Goal: Information Seeking & Learning: Learn about a topic

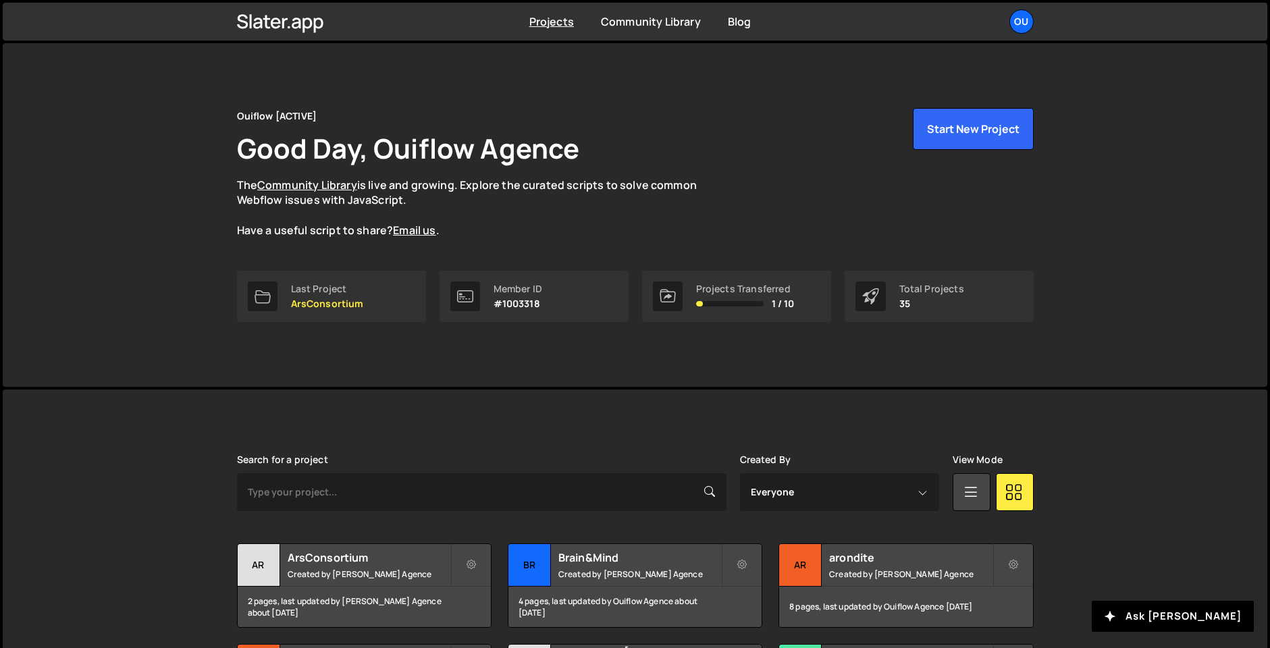
scroll to position [170, 0]
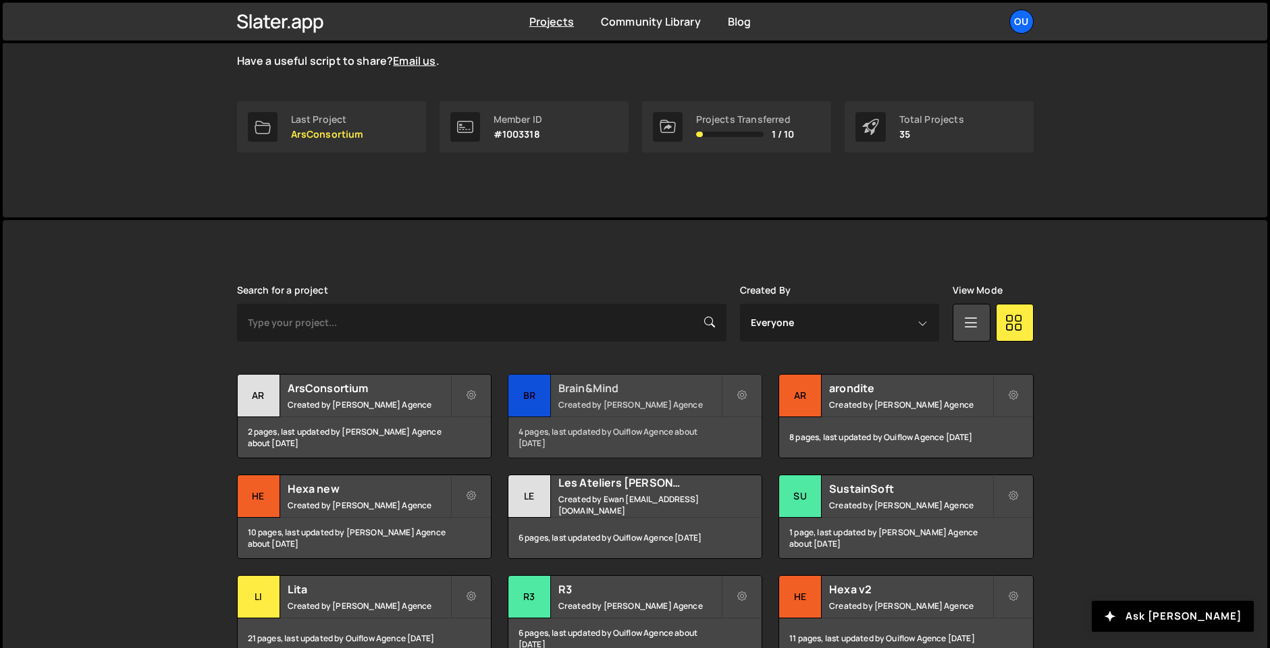
click at [604, 401] on small "Created by Ouiflow Agence" at bounding box center [640, 404] width 163 height 11
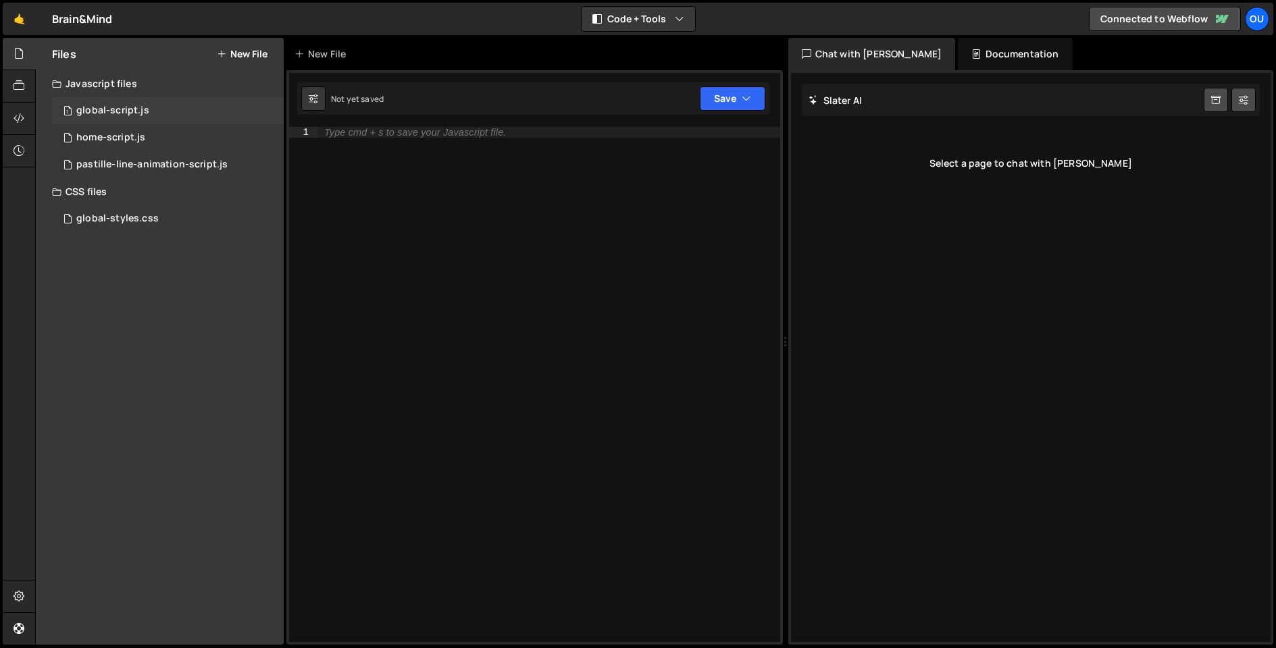
click at [130, 112] on div "global-script.js" at bounding box center [112, 111] width 73 height 12
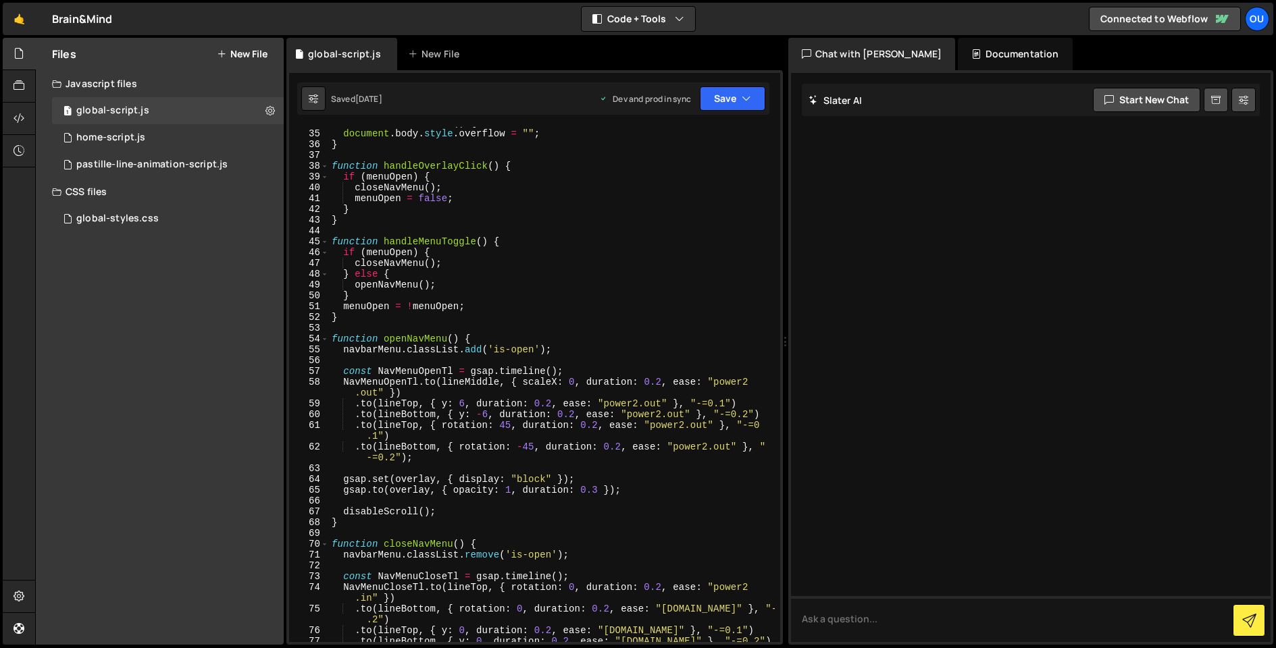
scroll to position [368, 0]
click at [107, 136] on div "home-script.js" at bounding box center [110, 138] width 69 height 12
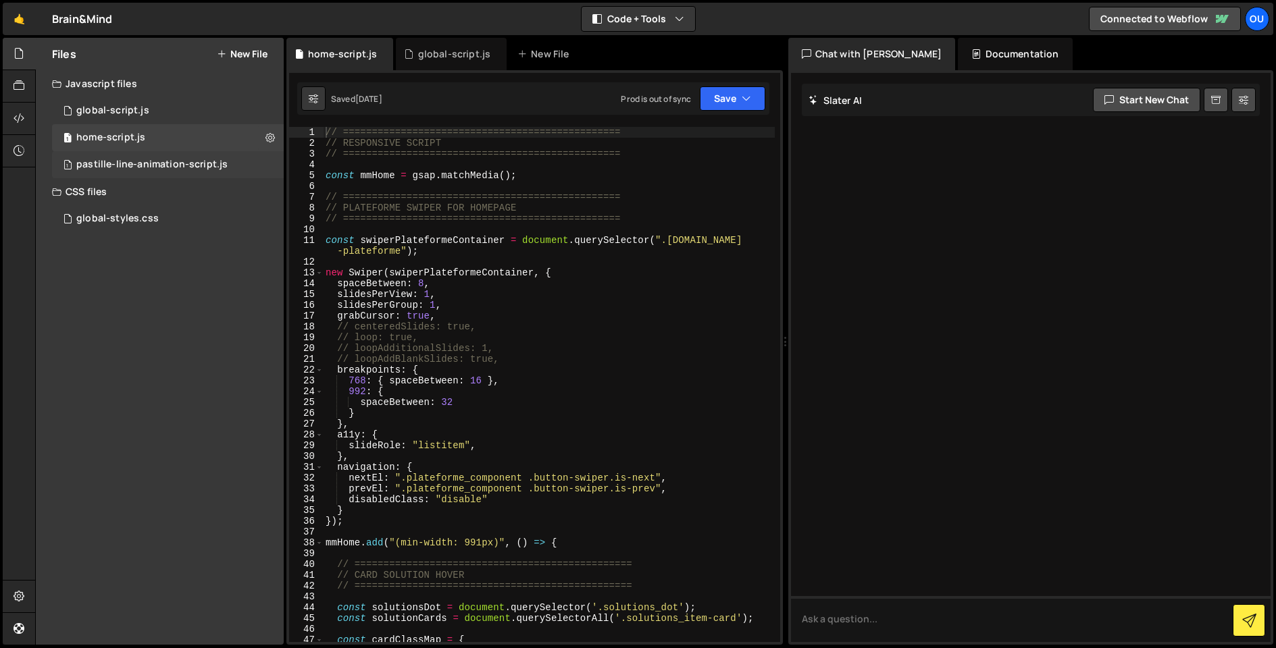
click at [130, 162] on div "pastille-line-animation-script.js" at bounding box center [151, 165] width 151 height 12
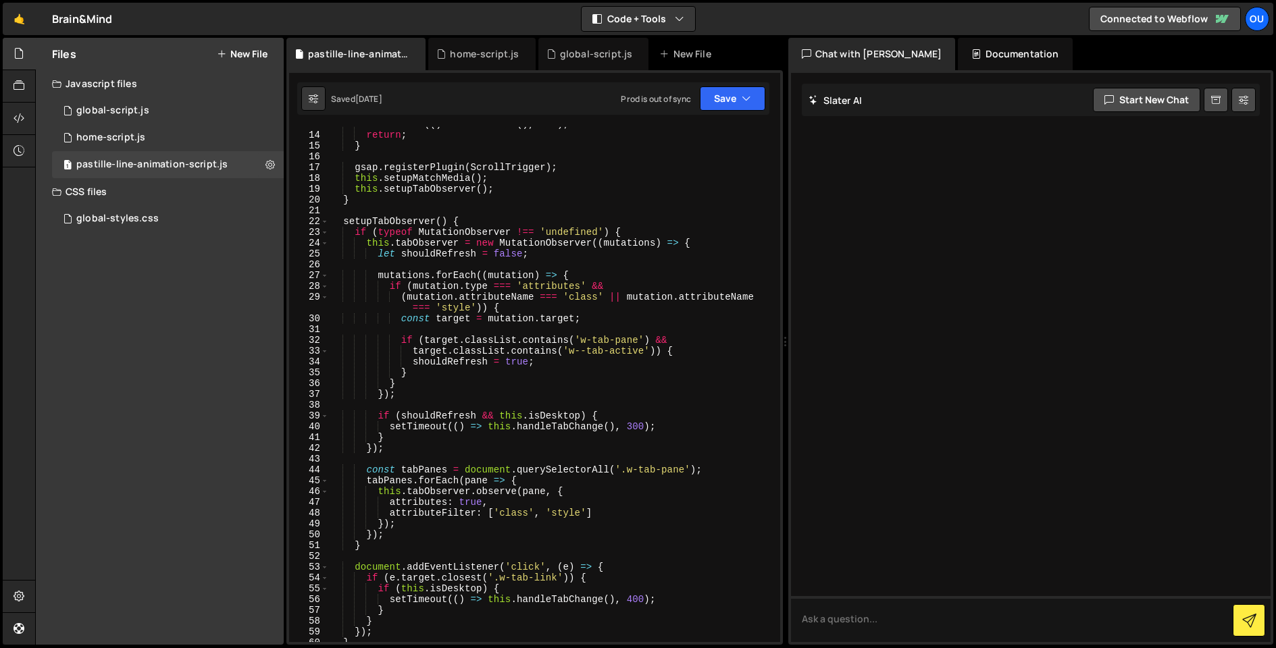
scroll to position [0, 0]
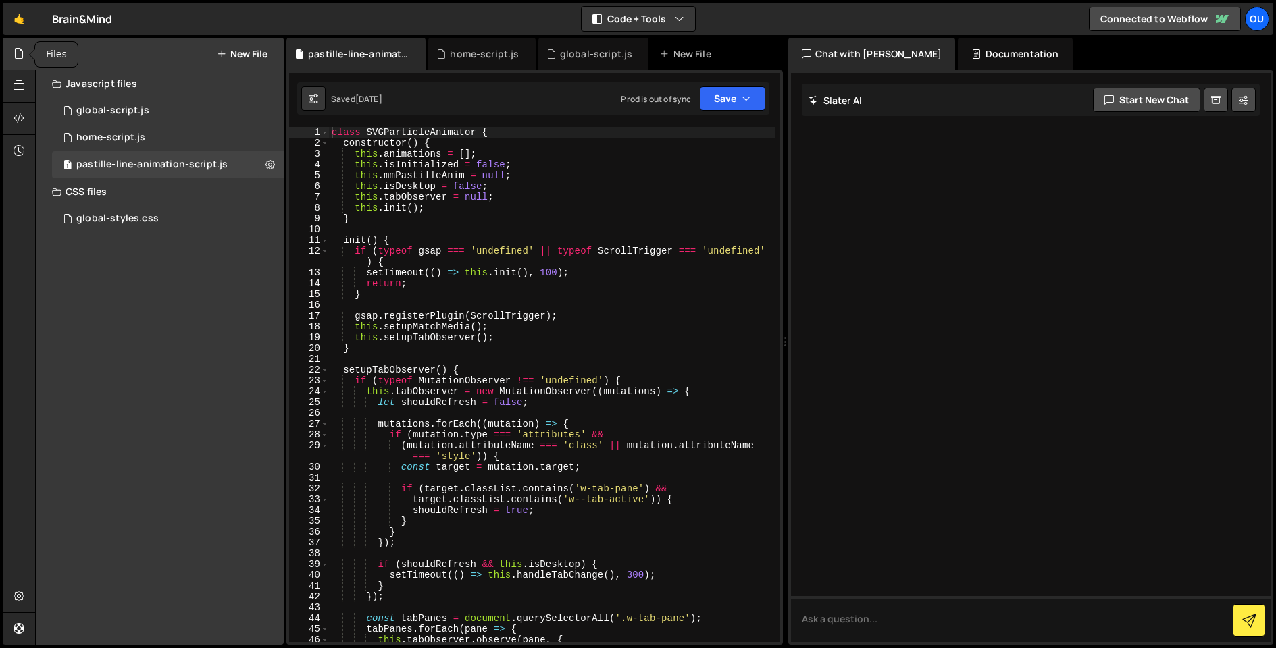
click at [18, 46] on icon at bounding box center [19, 53] width 11 height 15
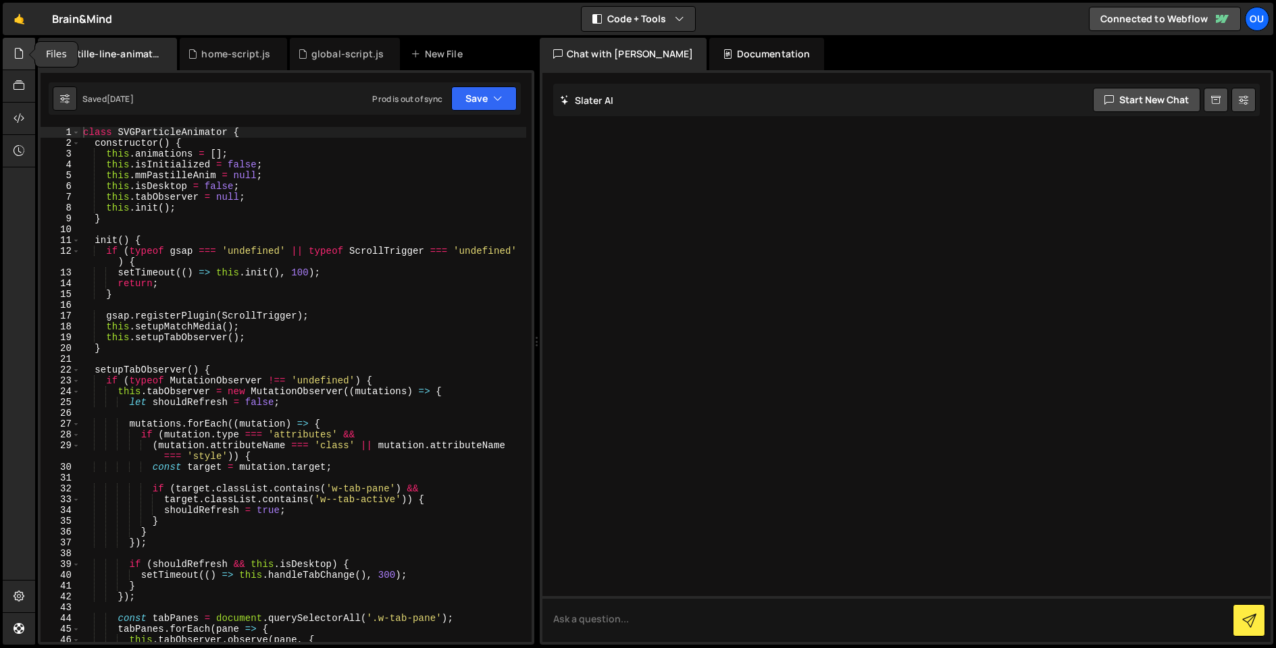
click at [24, 55] on icon at bounding box center [19, 53] width 11 height 15
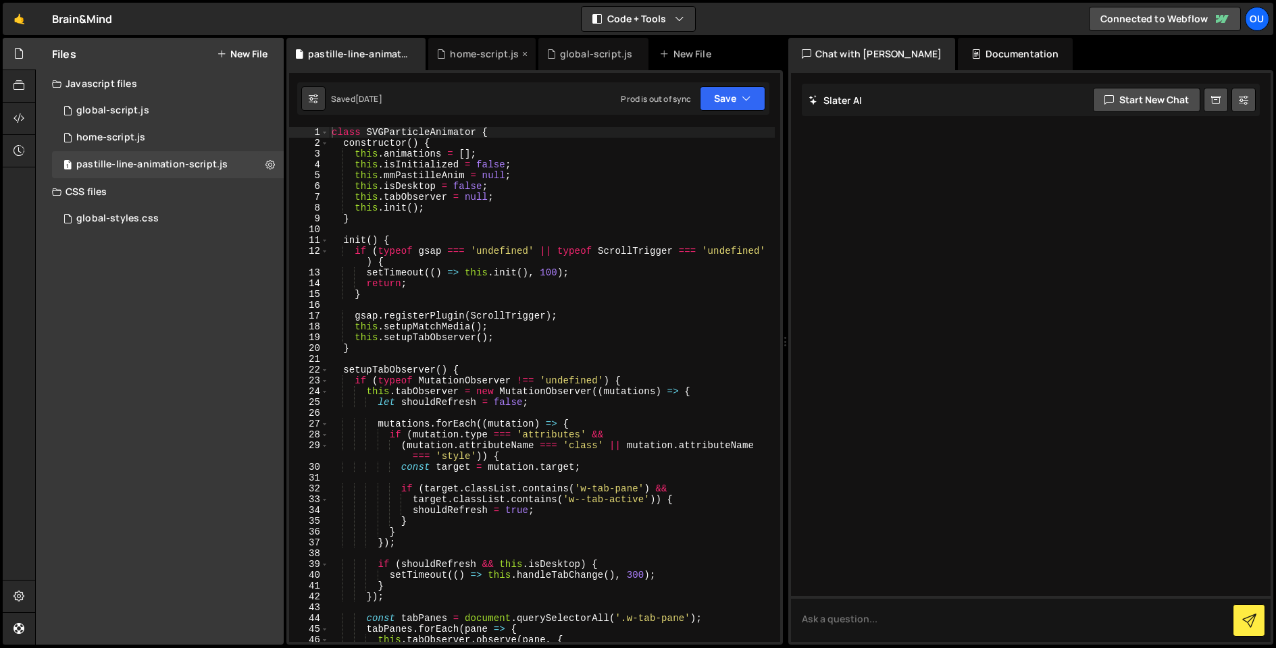
click at [478, 51] on div "home-script.js" at bounding box center [484, 54] width 69 height 14
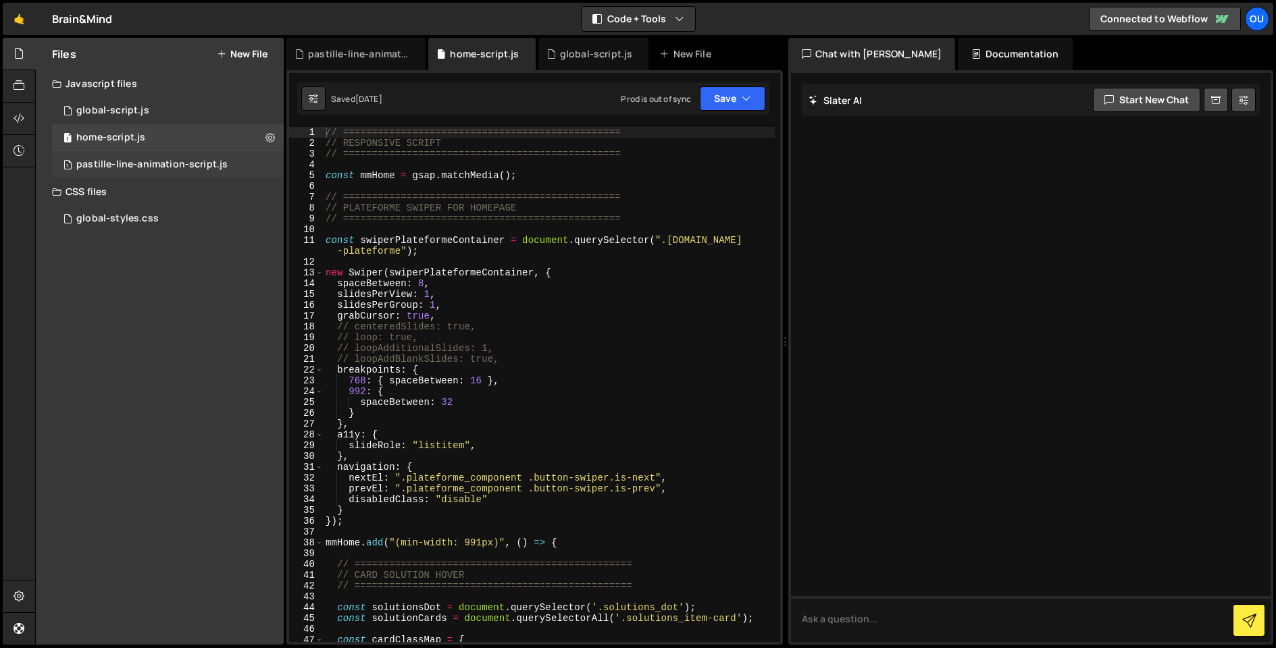
click at [132, 160] on div "pastille-line-animation-script.js" at bounding box center [151, 165] width 151 height 12
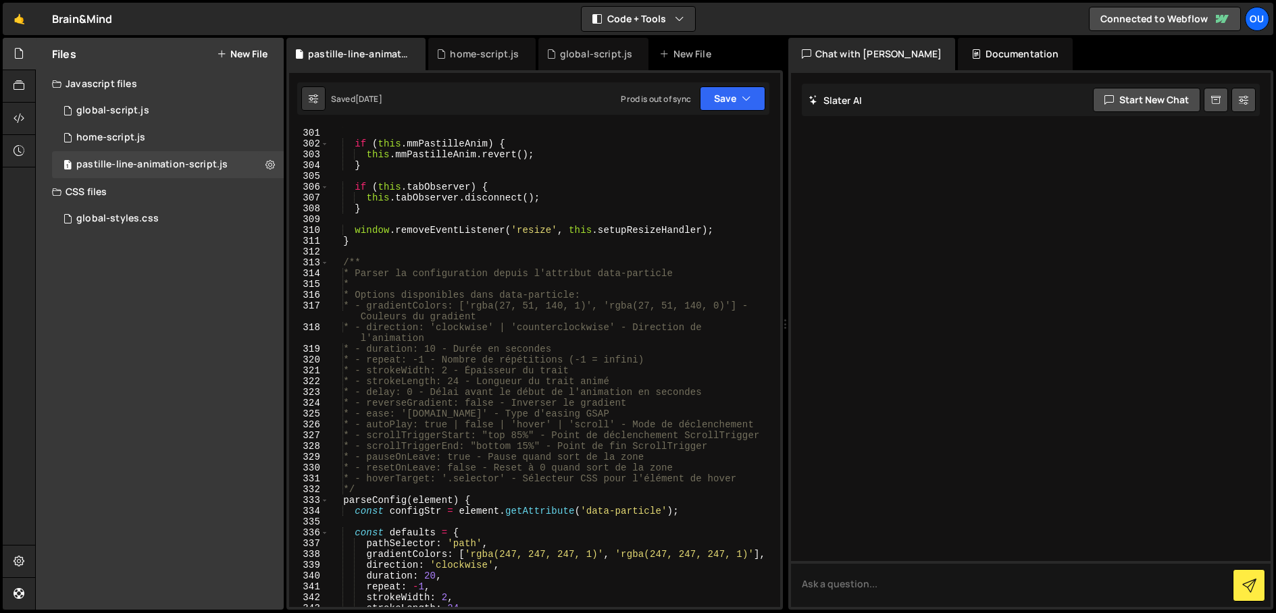
scroll to position [3441, 0]
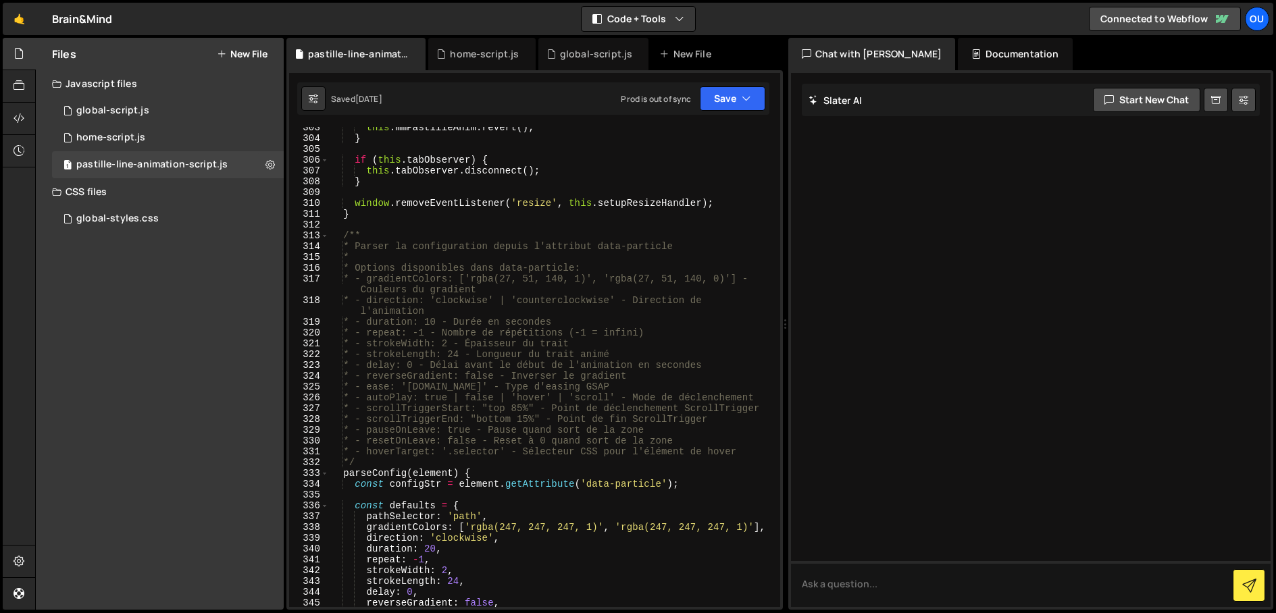
click at [419, 269] on div "this . mmPastilleAnim . revert ( ) ; } if ( this . tabObserver ) { this . tabOb…" at bounding box center [552, 373] width 446 height 502
click at [523, 234] on div "this . mmPastilleAnim . revert ( ) ; } if ( this . tabObserver ) { this . tabOb…" at bounding box center [552, 373] width 446 height 502
click at [478, 354] on div "this . mmPastilleAnim . revert ( ) ; } if ( this . tabObserver ) { this . tabOb…" at bounding box center [552, 373] width 446 height 502
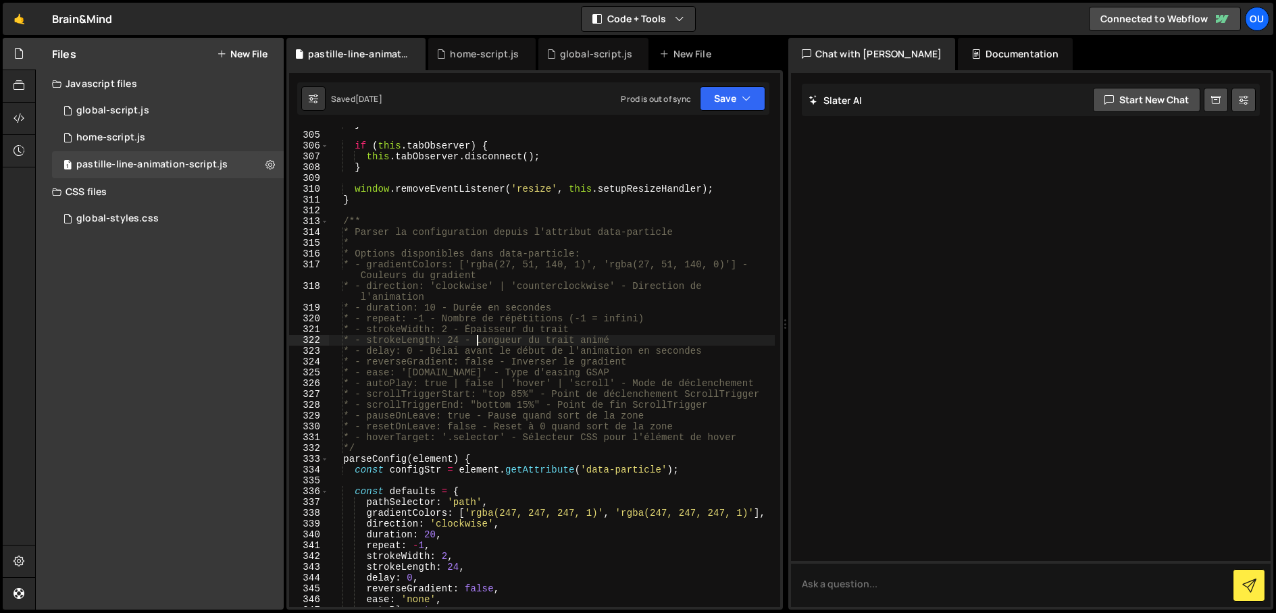
scroll to position [3456, 0]
click at [402, 340] on div "} if ( this . tabObserver ) { this . tabObserver . disconnect ( ) ; } window . …" at bounding box center [552, 369] width 446 height 502
click at [580, 380] on div "} if ( this . tabObserver ) { this . tabObserver . disconnect ( ) ; } window . …" at bounding box center [552, 369] width 446 height 502
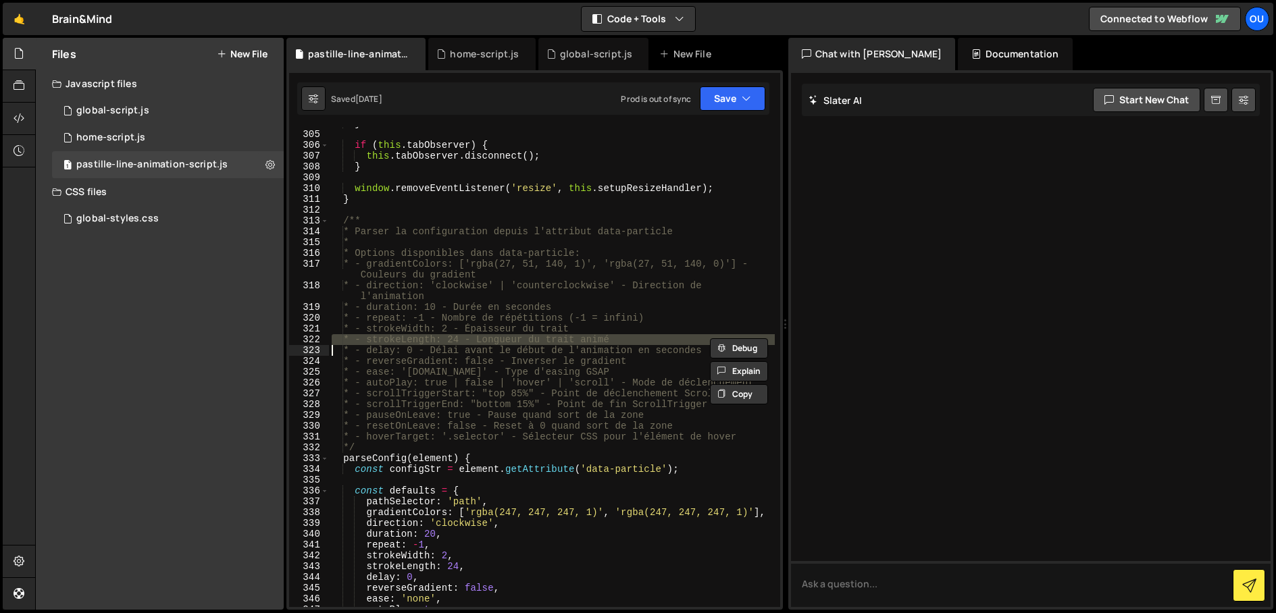
type textarea "* - autoPlay: true | false | 'hover' | 'scroll' - Mode de déclenchement"
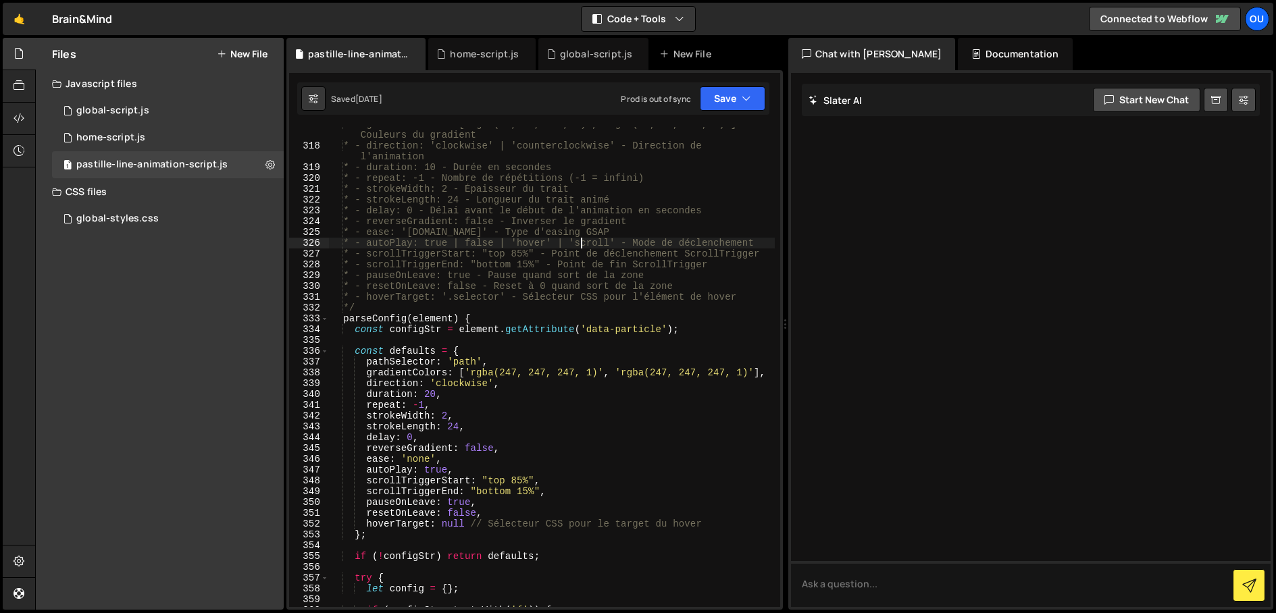
scroll to position [3596, 0]
